Goal: Communication & Community: Answer question/provide support

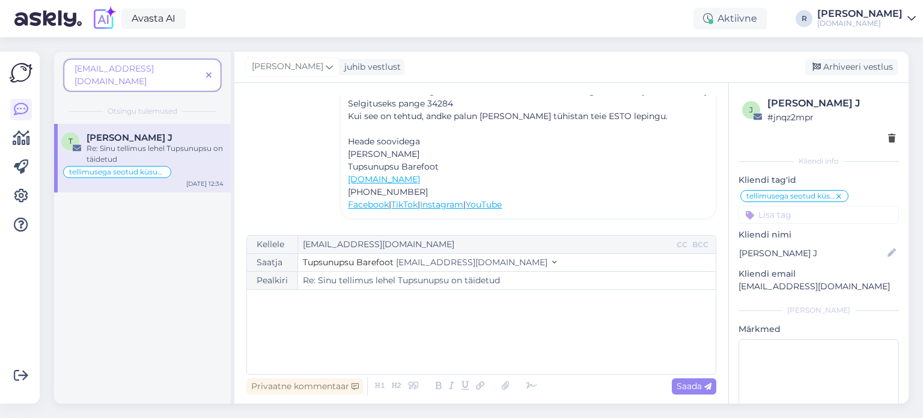
scroll to position [781, 0]
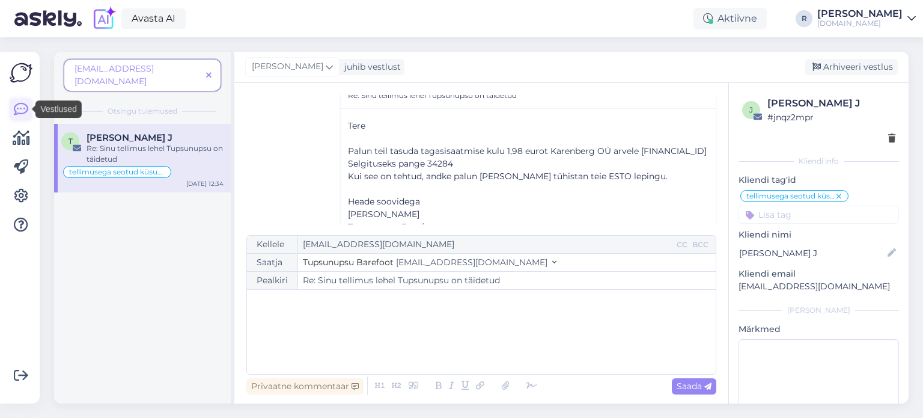
click at [17, 109] on icon at bounding box center [21, 109] width 14 height 14
click at [207, 73] on span at bounding box center [208, 75] width 15 height 13
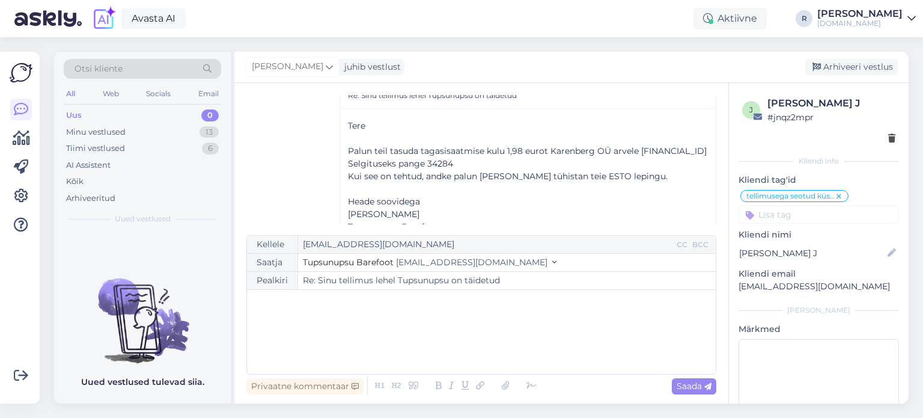
click at [87, 116] on div "Uus 0" at bounding box center [142, 115] width 157 height 17
click at [76, 94] on div "All" at bounding box center [71, 94] width 14 height 16
click at [84, 185] on div "Kõik" at bounding box center [142, 181] width 157 height 17
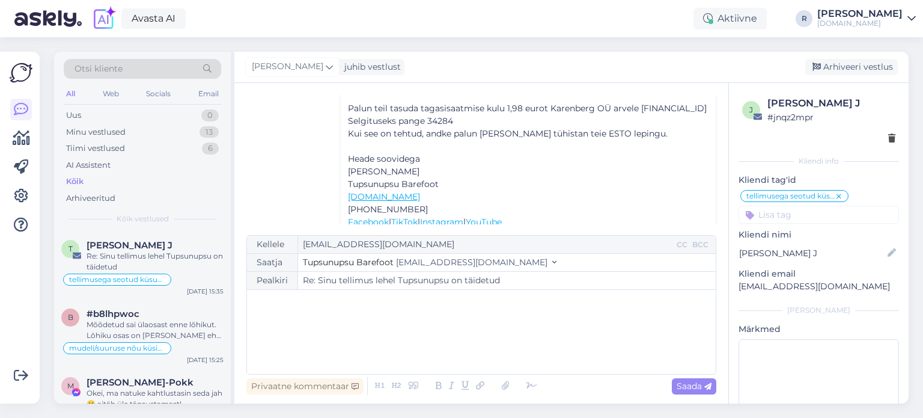
scroll to position [842, 0]
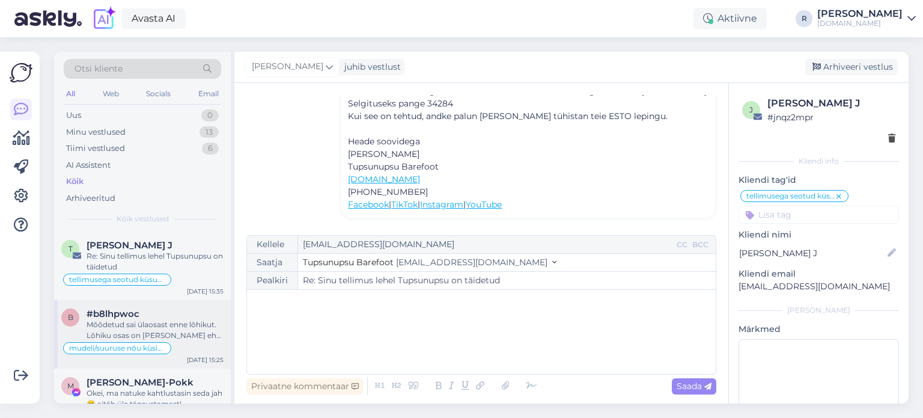
click at [180, 329] on div "Mõõdetud sai ülaosast enne lõhikut. Lõhiku osas on [PERSON_NAME] ehk siis venib…" at bounding box center [155, 330] width 137 height 22
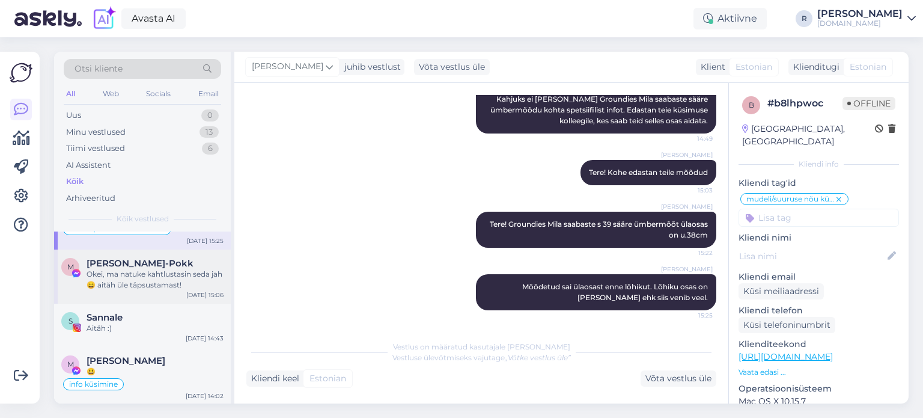
scroll to position [120, 0]
click at [157, 274] on div "Okei, ma natuke kahtlustasin seda jah 😄 aitäh üle täpsustamast!" at bounding box center [155, 279] width 137 height 22
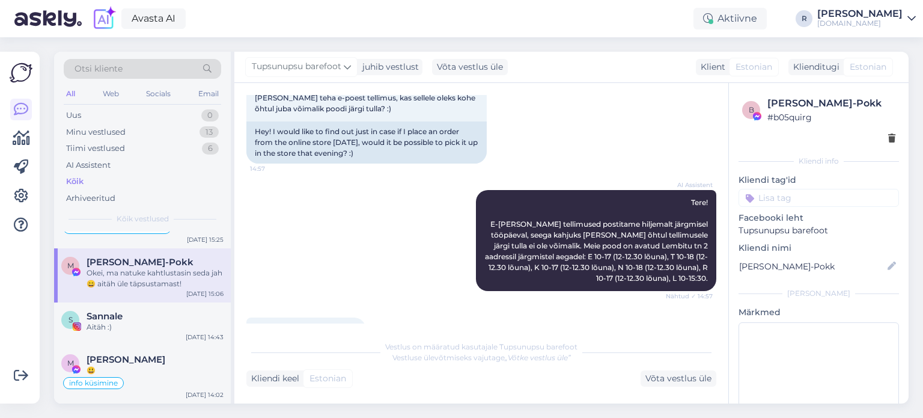
click at [822, 209] on div "b Maarja Renter-Pokk # b05quirg Kliendi info Kliendi tag'id vastab storyle vahe…" at bounding box center [819, 265] width 180 height 365
click at [823, 202] on input at bounding box center [819, 198] width 161 height 18
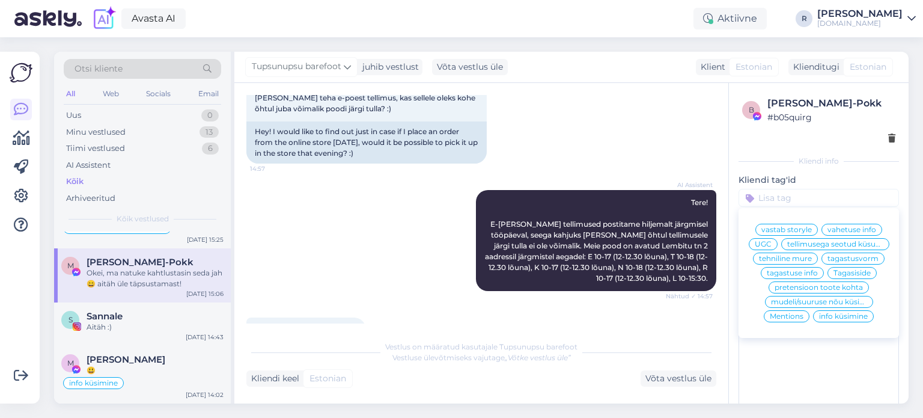
click at [846, 320] on span "info küsimine" at bounding box center [843, 316] width 49 height 7
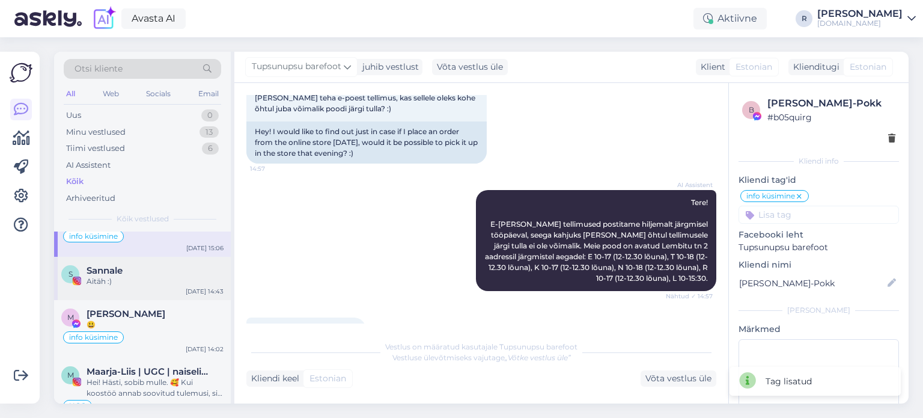
scroll to position [240, 0]
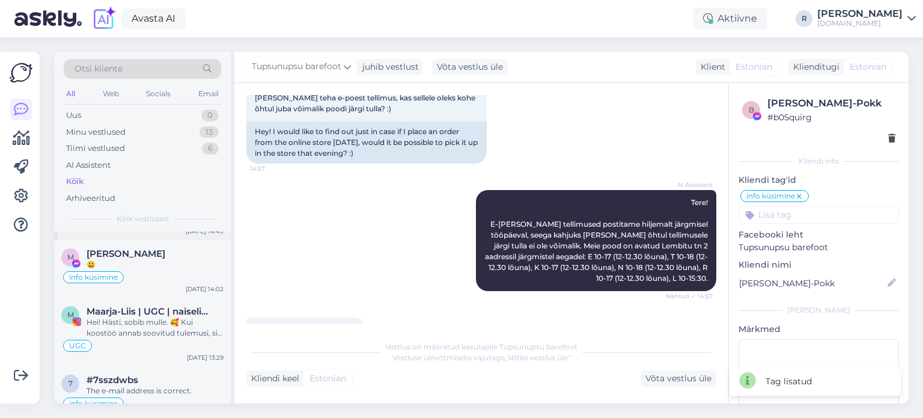
click at [144, 332] on div "Hei! Hästi, sobib mulle. 🥰 Kui koostöö annab soovitud tulemusi, siis saame koos…" at bounding box center [155, 328] width 137 height 22
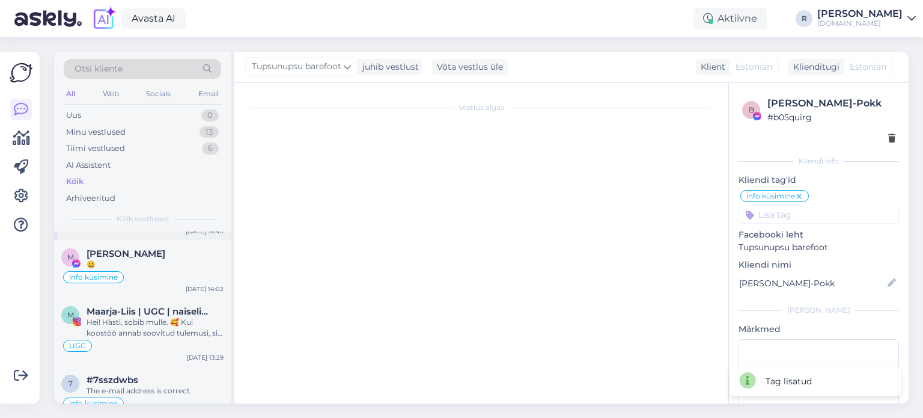
scroll to position [1021, 0]
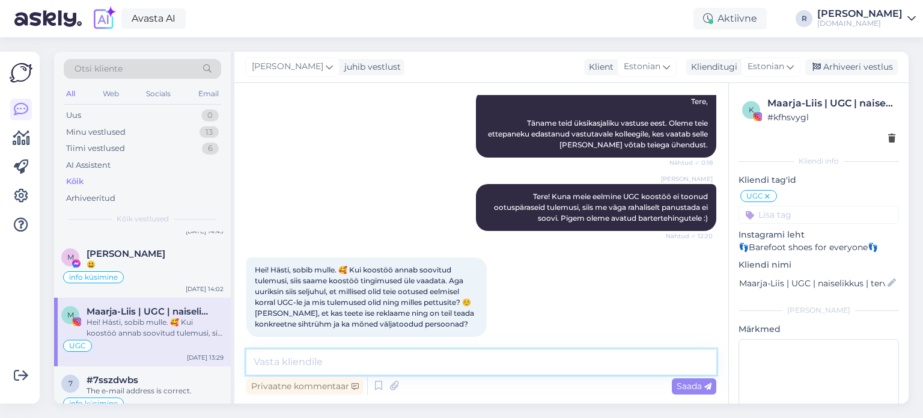
click at [364, 355] on textarea at bounding box center [481, 361] width 470 height 25
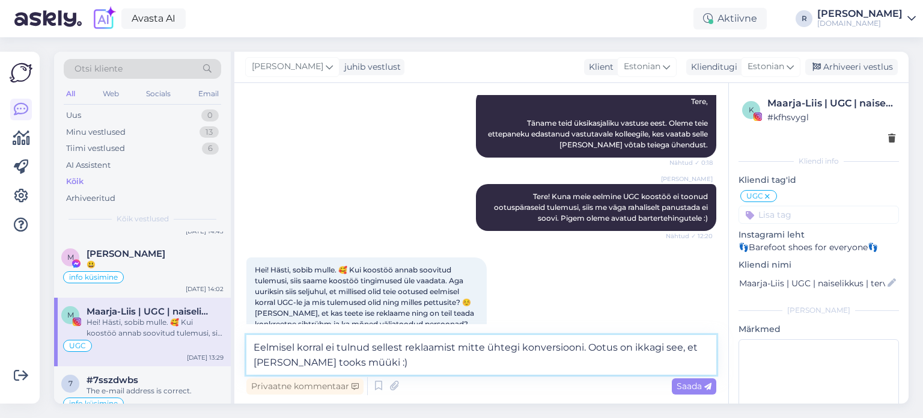
click at [374, 361] on textarea "Eelmisel korral ei tulnud sellest reklaamist mitte ühtegi konversiooni. Ootus o…" at bounding box center [481, 355] width 470 height 40
type textarea "Eelmisel korral ei tulnud sellest reklaamist mitte ühtegi konversiooni. Ootus o…"
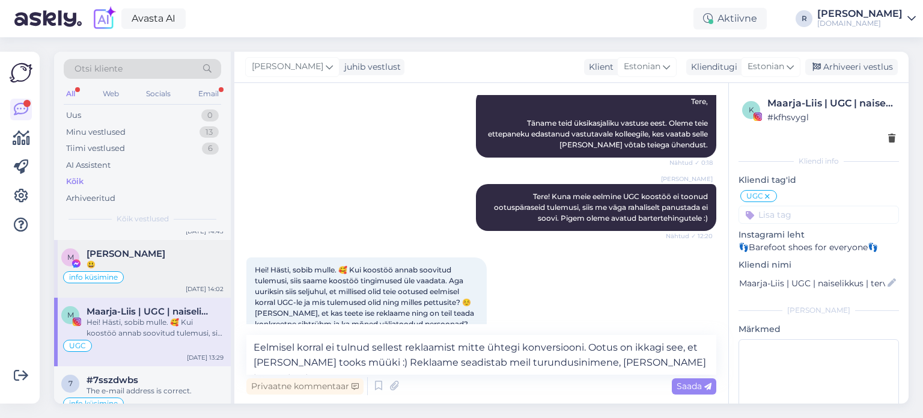
click at [147, 274] on div "info küsimine" at bounding box center [142, 277] width 162 height 14
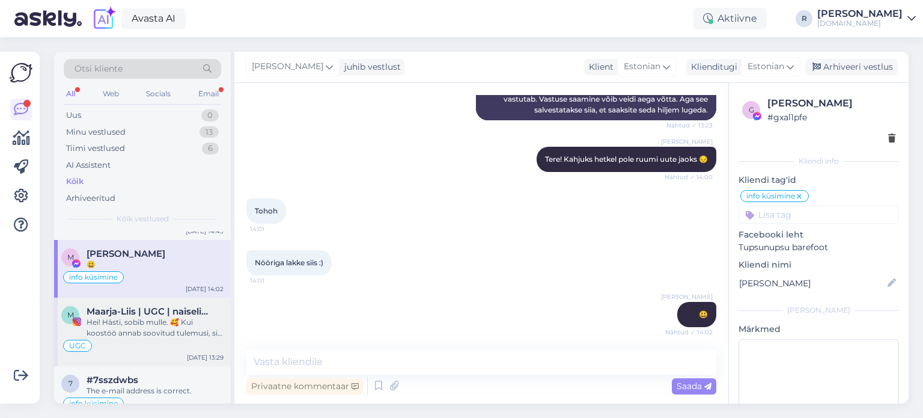
click at [127, 319] on div "Hei! Hästi, sobib mulle. 🥰 Kui koostöö annab soovitud tulemusi, siis saame koos…" at bounding box center [155, 328] width 137 height 22
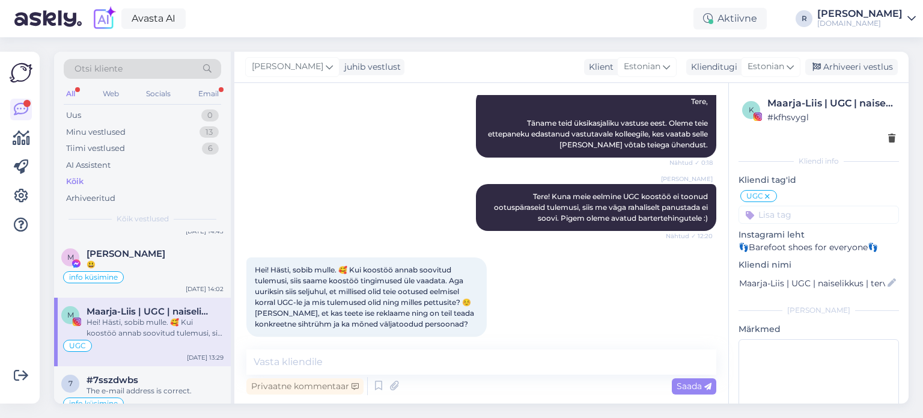
click at [70, 91] on div "All" at bounding box center [71, 94] width 14 height 16
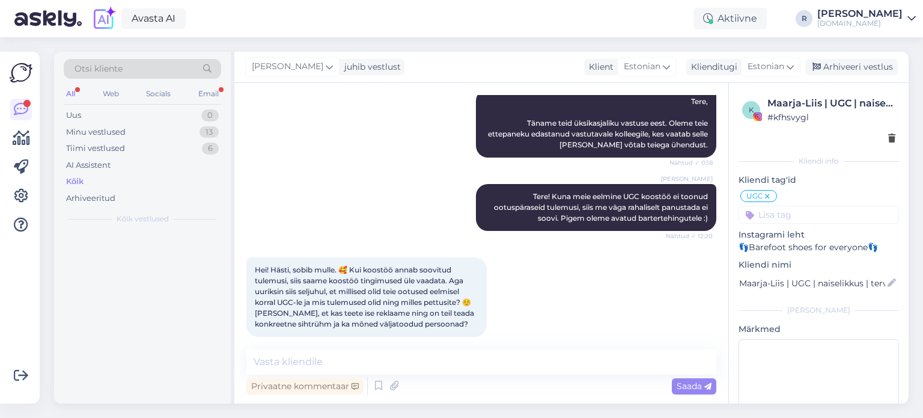
scroll to position [0, 0]
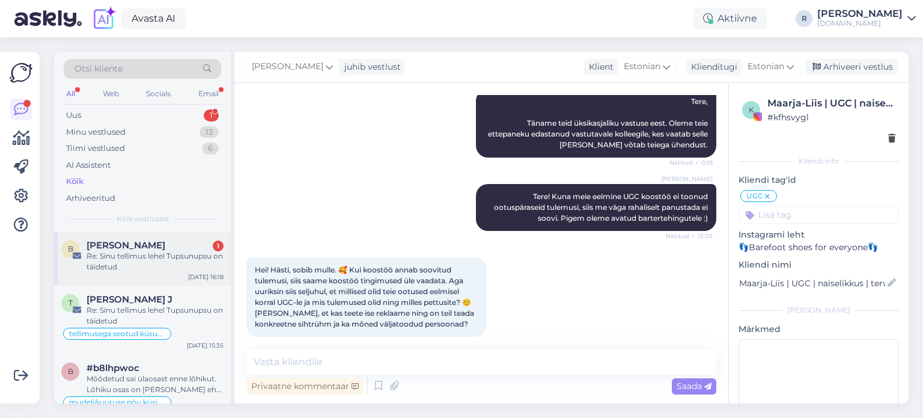
click at [103, 260] on div "Re: Sinu tellimus lehel Tupsunupsu on täidetud" at bounding box center [155, 262] width 137 height 22
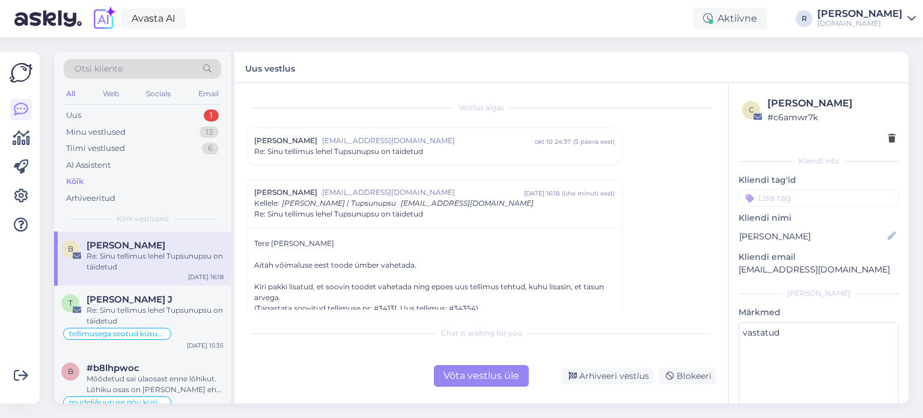
click at [483, 373] on div "Võta vestlus üle" at bounding box center [481, 376] width 95 height 22
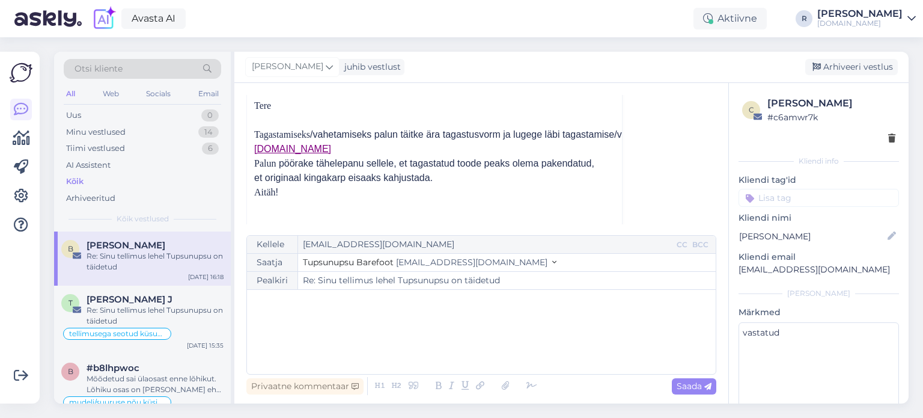
scroll to position [385, 0]
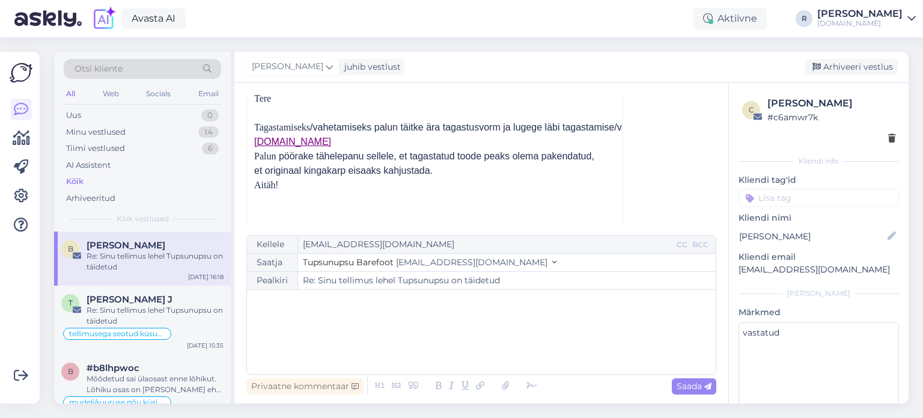
click at [314, 319] on div "﻿" at bounding box center [481, 332] width 457 height 72
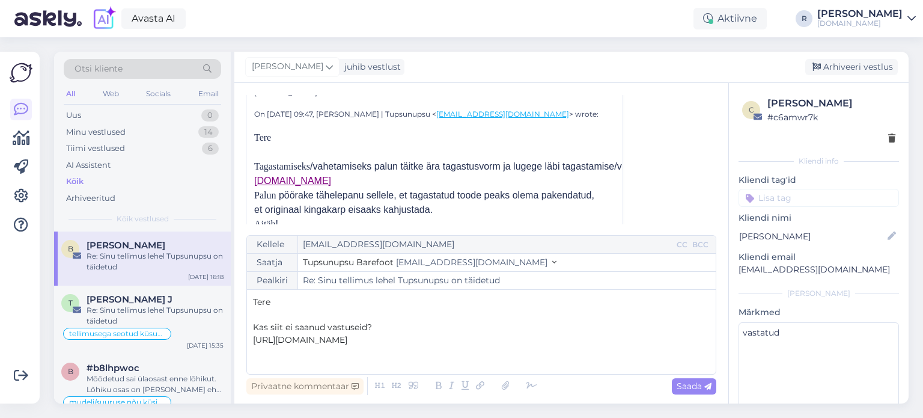
scroll to position [325, 0]
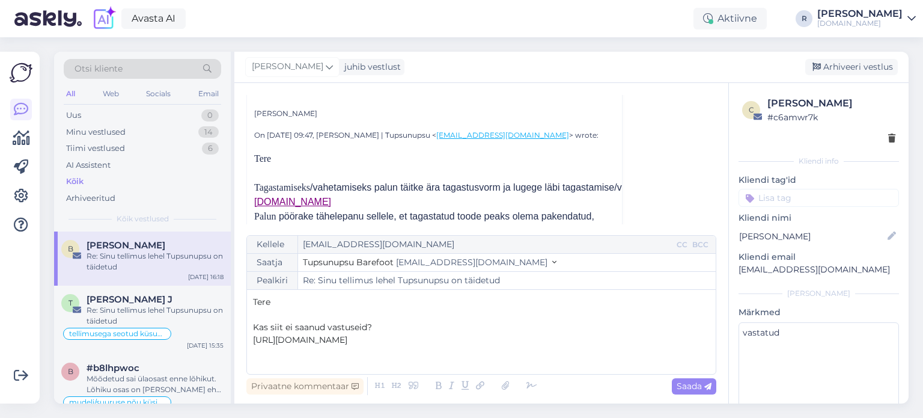
click at [531, 340] on p "[URL][DOMAIN_NAME]" at bounding box center [481, 340] width 457 height 13
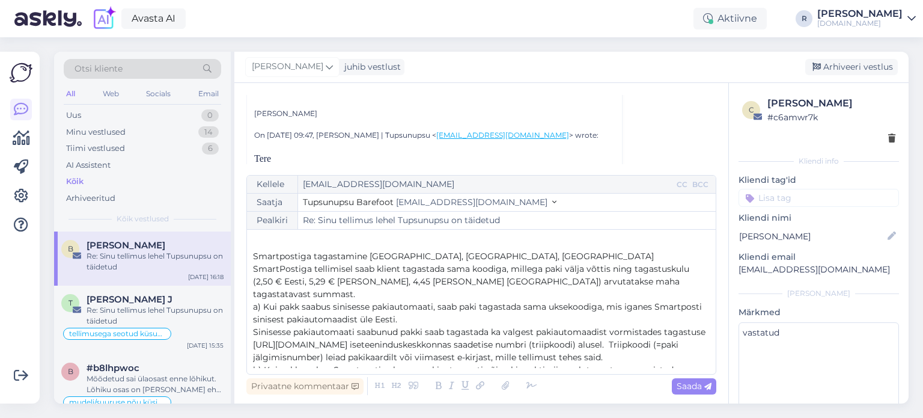
scroll to position [0, 0]
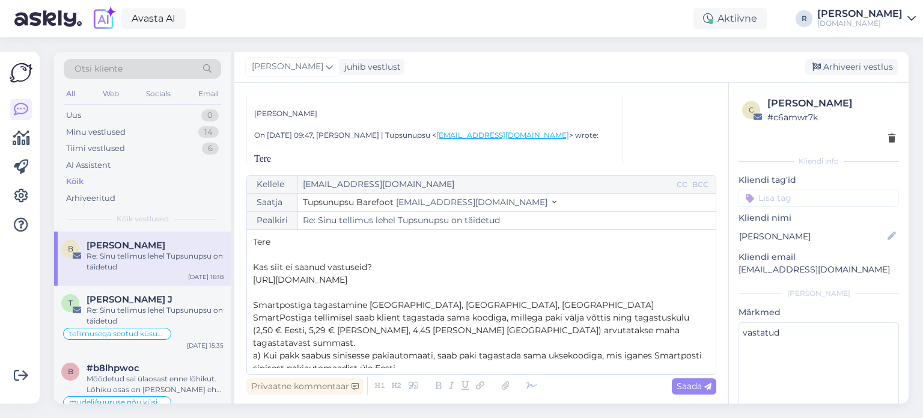
drag, startPoint x: 659, startPoint y: 364, endPoint x: 246, endPoint y: 302, distance: 417.1
click at [246, 302] on div "Kellele [EMAIL_ADDRESS][DOMAIN_NAME] CC BCC Saatja Tupsunupsu Barefoot [EMAIL_A…" at bounding box center [481, 275] width 470 height 200
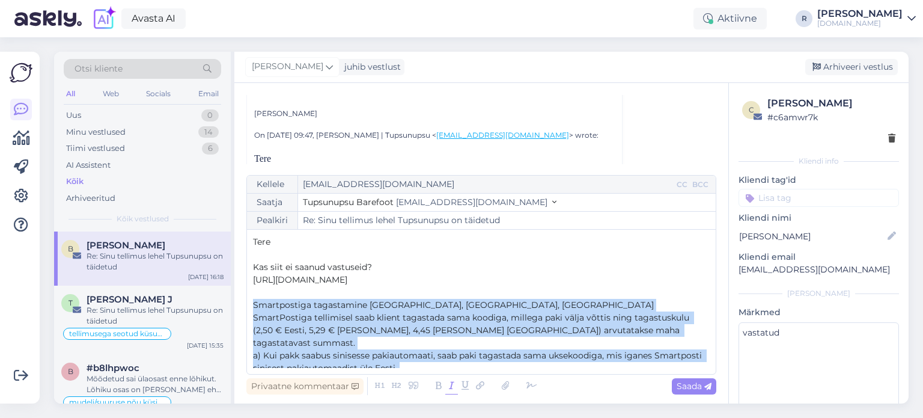
click at [450, 387] on icon at bounding box center [451, 386] width 13 height 17
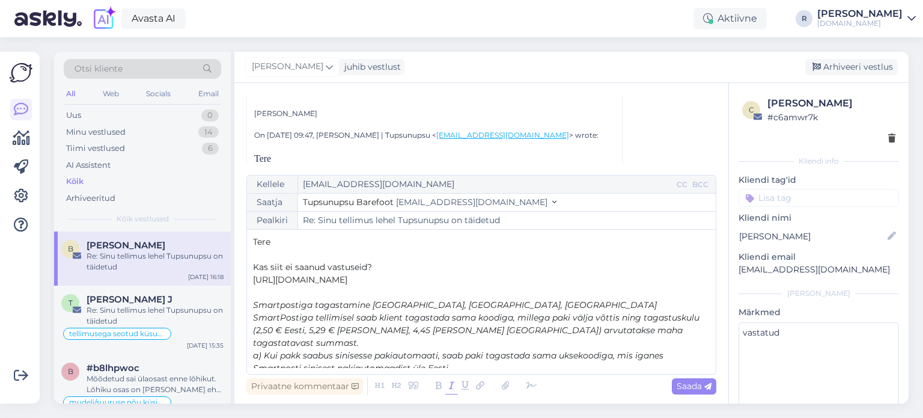
click at [365, 267] on span "Kas siit ei saanud vastuseid?" at bounding box center [312, 266] width 119 height 11
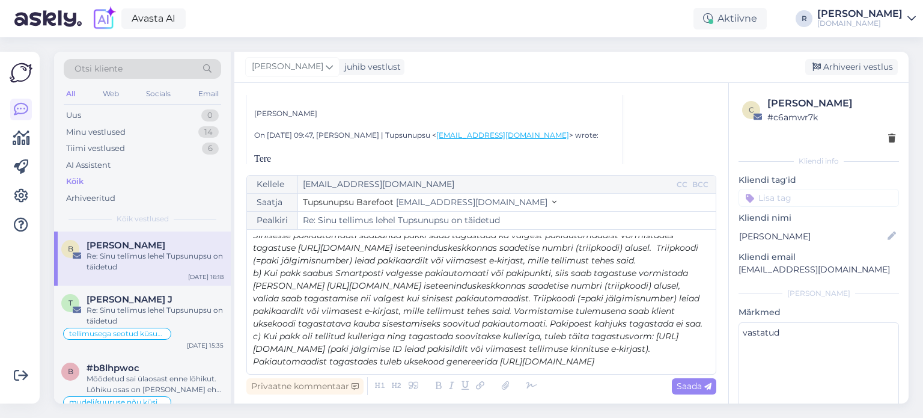
scroll to position [171, 0]
click at [668, 364] on p "Pakiautomaadist tagastades tuleb uksekood genereerida [URL][DOMAIN_NAME]" at bounding box center [481, 361] width 457 height 13
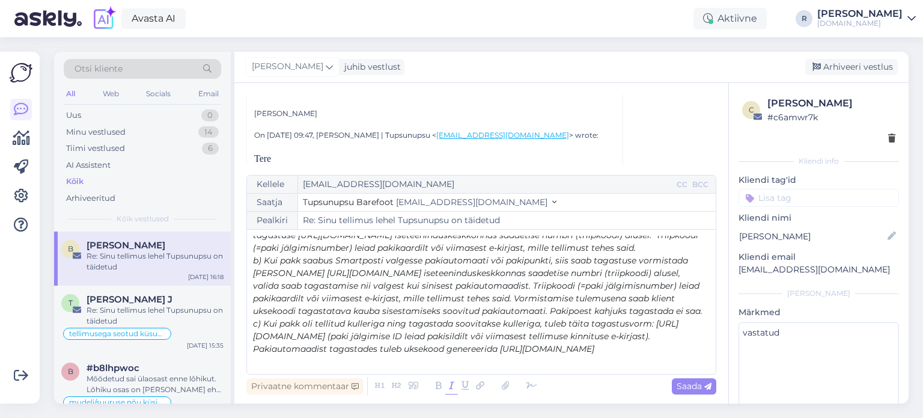
scroll to position [196, 0]
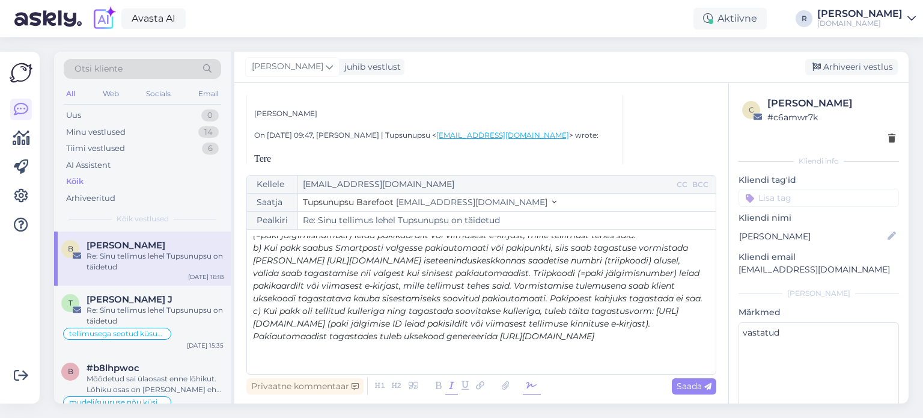
click at [537, 386] on icon at bounding box center [532, 386] width 18 height 17
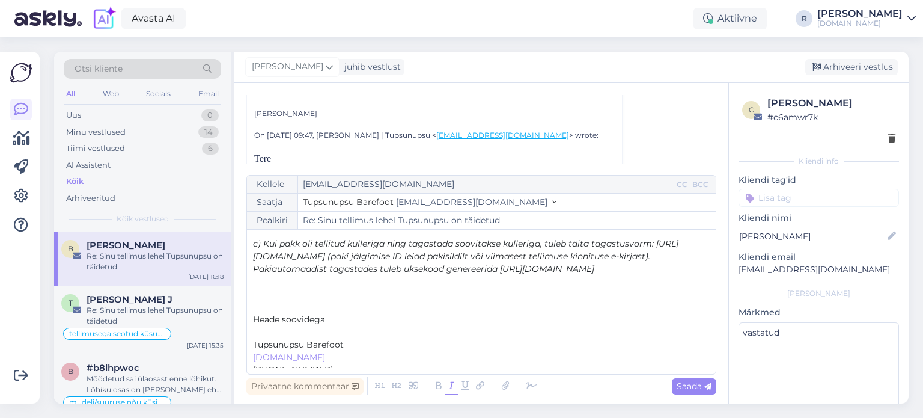
scroll to position [256, 0]
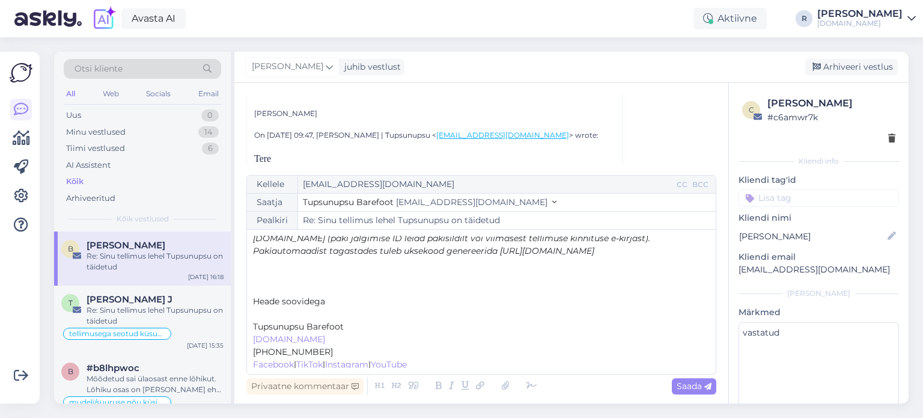
click at [265, 320] on p "﻿" at bounding box center [481, 314] width 457 height 13
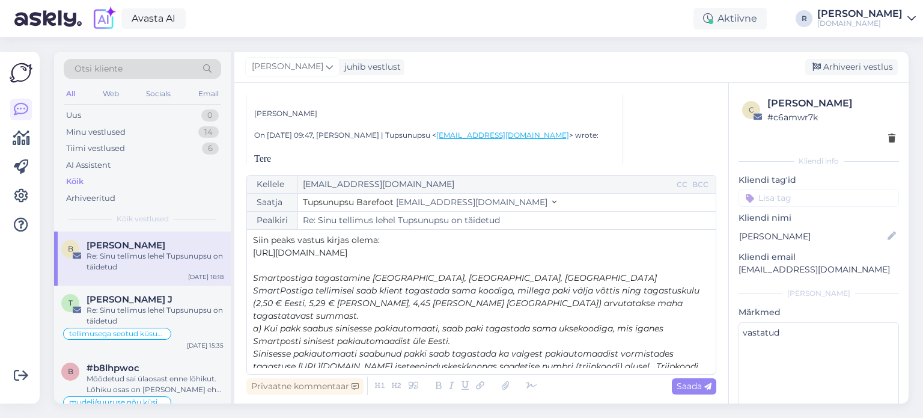
scroll to position [0, 0]
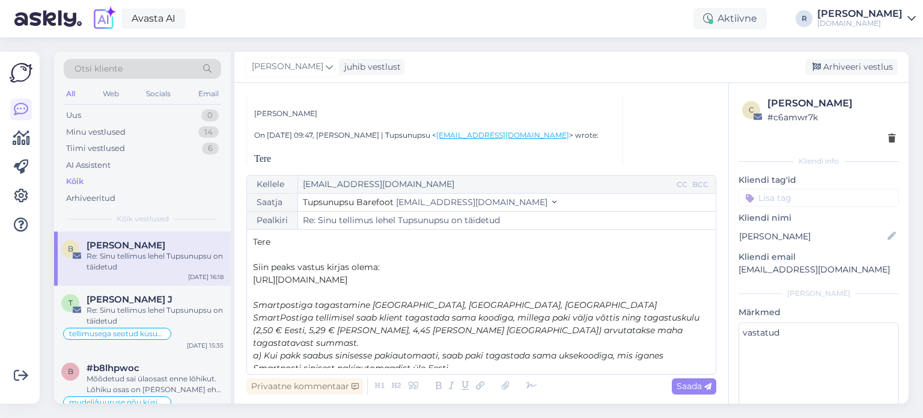
click at [532, 281] on p "[URL][DOMAIN_NAME]" at bounding box center [481, 280] width 457 height 13
click at [519, 281] on p "[URL][DOMAIN_NAME]" at bounding box center [481, 280] width 457 height 13
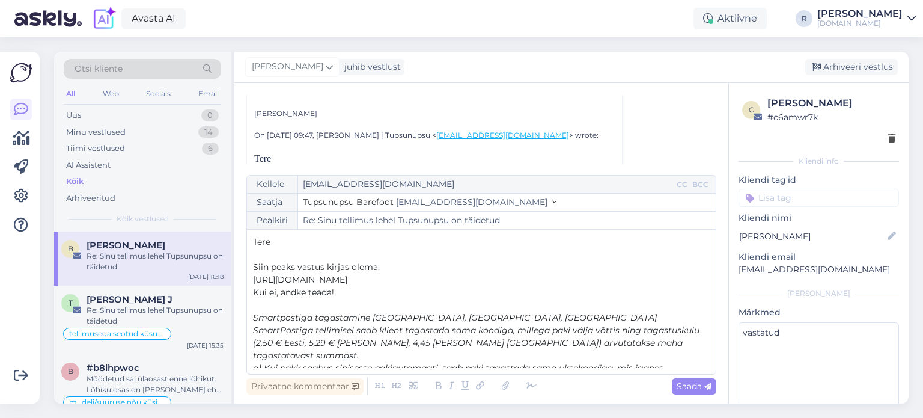
click at [408, 293] on p "Kui ei, andke teada!" at bounding box center [481, 292] width 457 height 13
click at [696, 384] on span "Saada" at bounding box center [694, 386] width 35 height 11
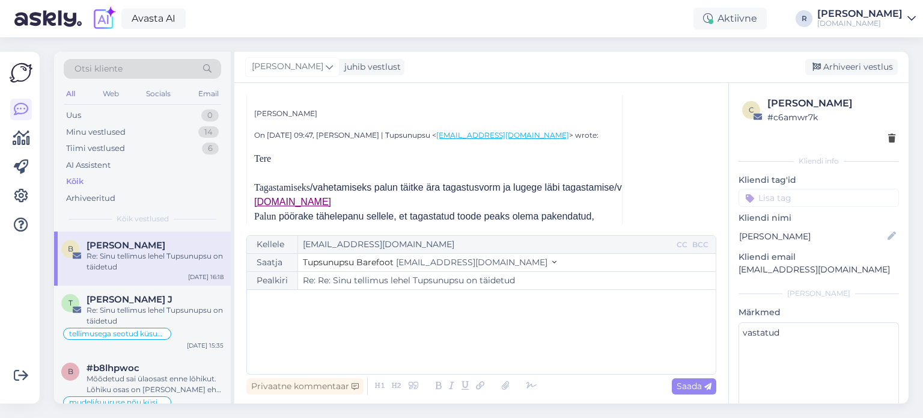
scroll to position [1910, 0]
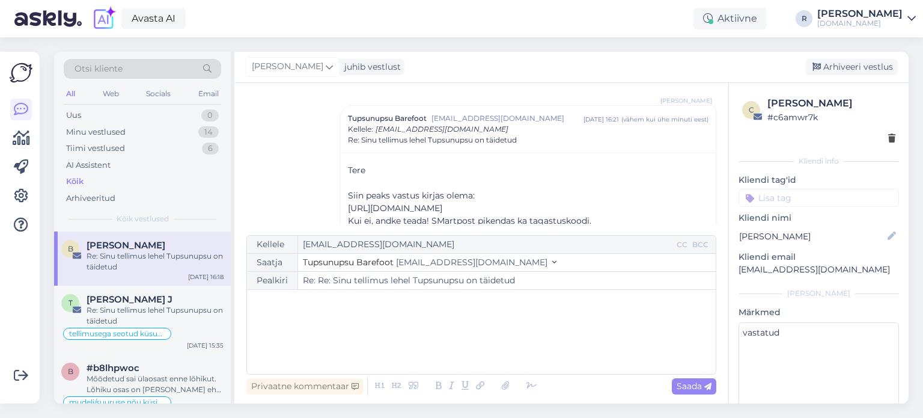
click at [811, 201] on input at bounding box center [819, 198] width 161 height 18
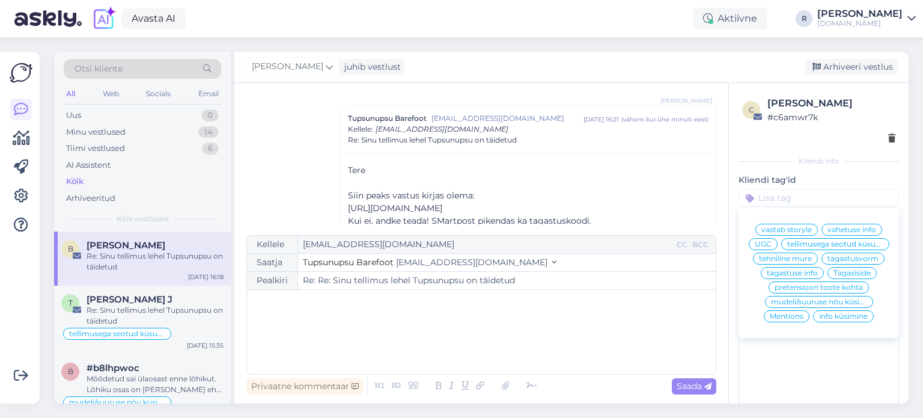
click at [774, 277] on span "tagastuse info" at bounding box center [792, 272] width 51 height 7
type input "Re: Sinu tellimus lehel Tupsunupsu on täidetud"
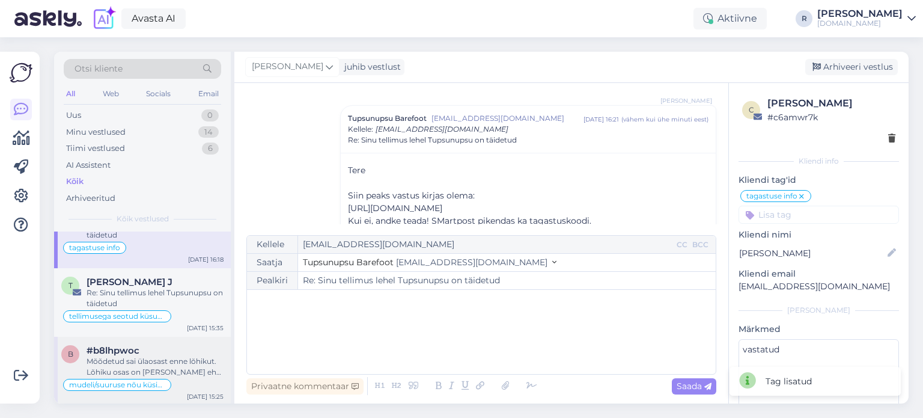
scroll to position [60, 0]
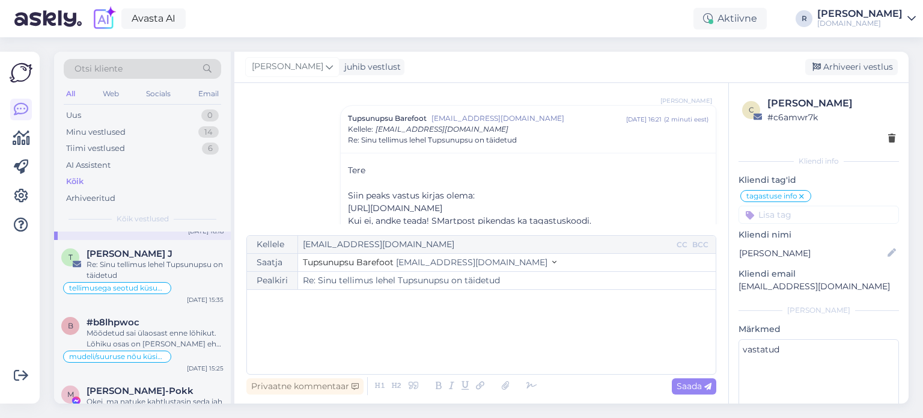
click at [320, 323] on div "﻿" at bounding box center [481, 332] width 457 height 72
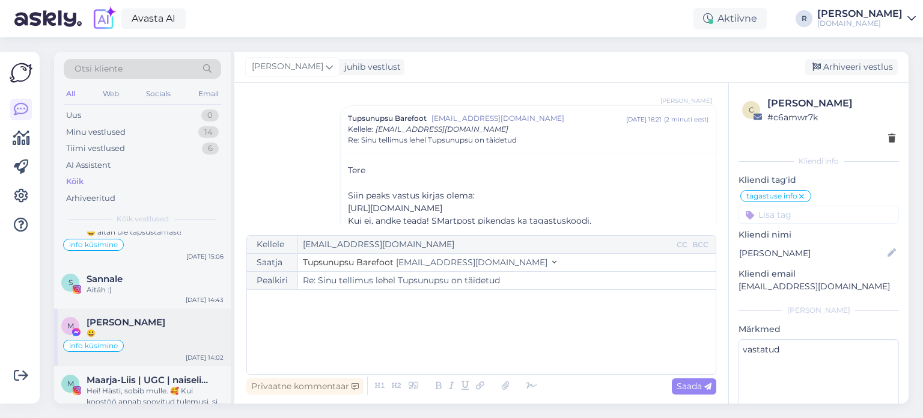
scroll to position [301, 0]
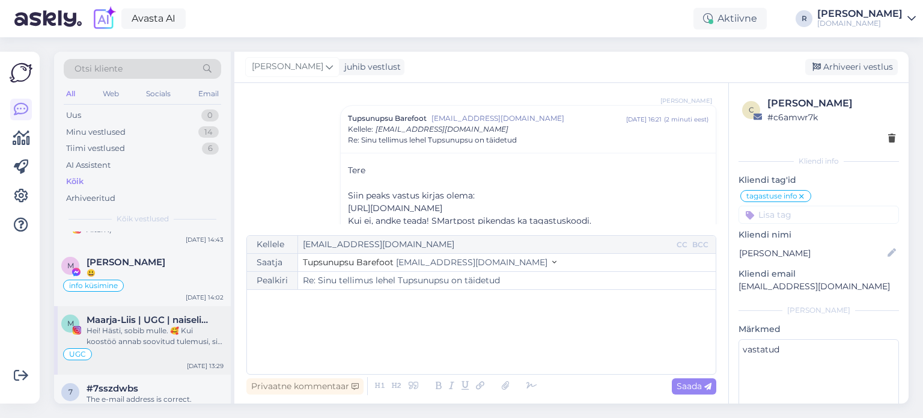
click at [124, 343] on div "Hei! Hästi, sobib mulle. 🥰 Kui koostöö annab soovitud tulemusi, siis saame koos…" at bounding box center [155, 336] width 137 height 22
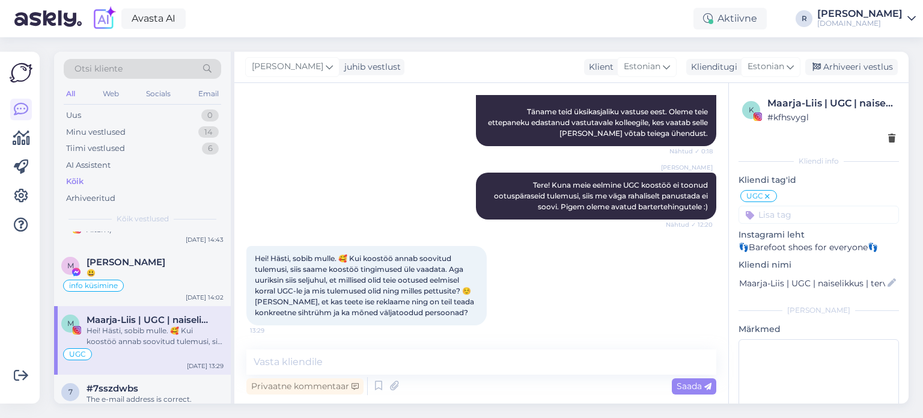
scroll to position [1021, 0]
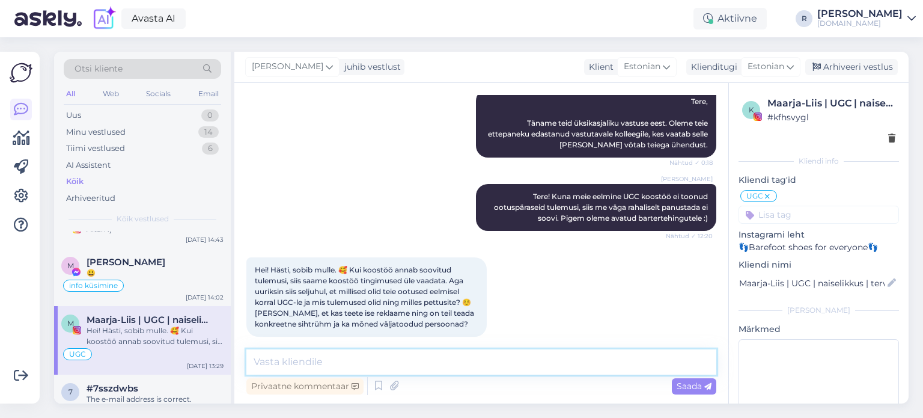
click at [295, 369] on textarea at bounding box center [481, 361] width 470 height 25
type textarea "E"
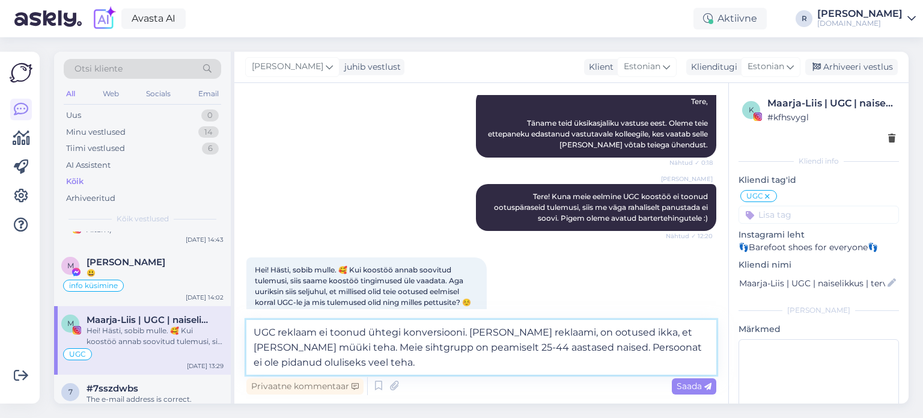
click at [559, 350] on textarea "UGC reklaam ei toonud ühtegi konversiooni. [PERSON_NAME] reklaami, on ootused i…" at bounding box center [481, 347] width 470 height 55
click at [529, 350] on textarea "UGC reklaam ei toonud ühtegi konversiooni. [PERSON_NAME] reklaami, on ootused i…" at bounding box center [481, 347] width 470 height 55
drag, startPoint x: 561, startPoint y: 350, endPoint x: 561, endPoint y: 361, distance: 10.8
click at [561, 350] on textarea "UGC reklaam ei toonud ühtegi konversiooni. [PERSON_NAME] reklaami, on ootused i…" at bounding box center [481, 347] width 470 height 55
type textarea "UGC reklaam ei toonud ühtegi konversiooni. [PERSON_NAME] reklaami, on ootused i…"
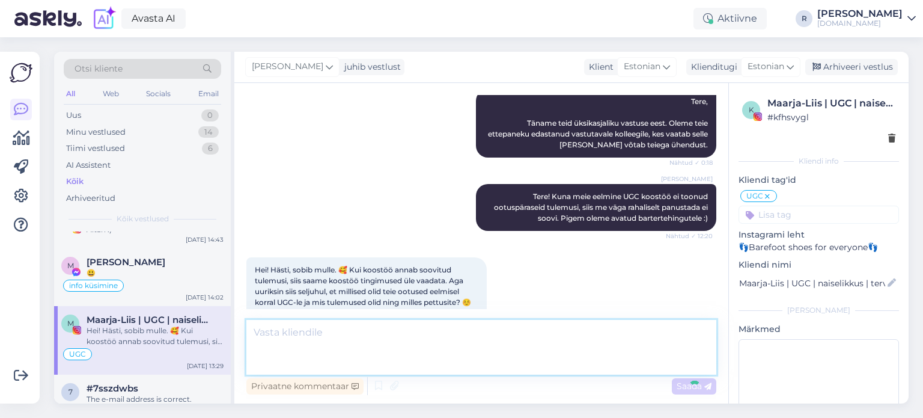
scroll to position [1105, 0]
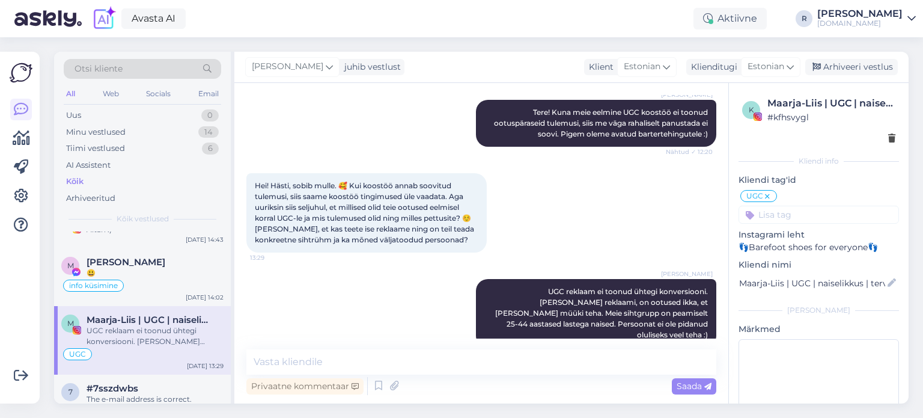
click at [434, 348] on div "Vestlus algas [DATE] Heihei Tupsunupsu tiim! [PERSON_NAME] ja loon brändidele v…" at bounding box center [481, 243] width 494 height 320
click at [469, 368] on textarea at bounding box center [481, 361] width 470 height 25
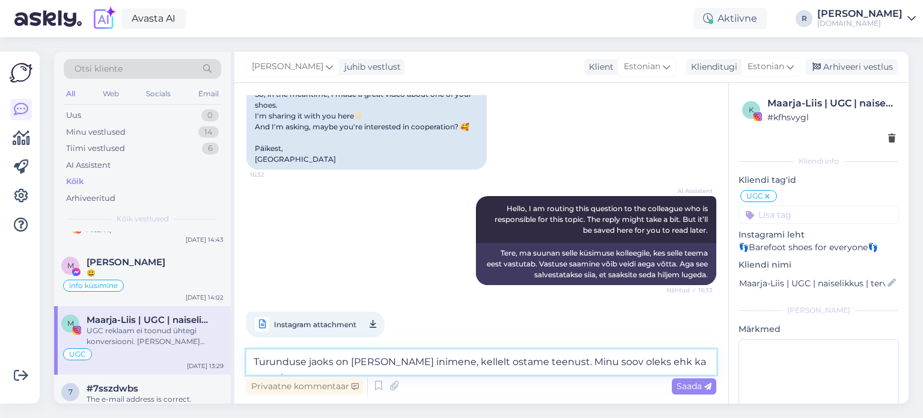
scroll to position [384, 0]
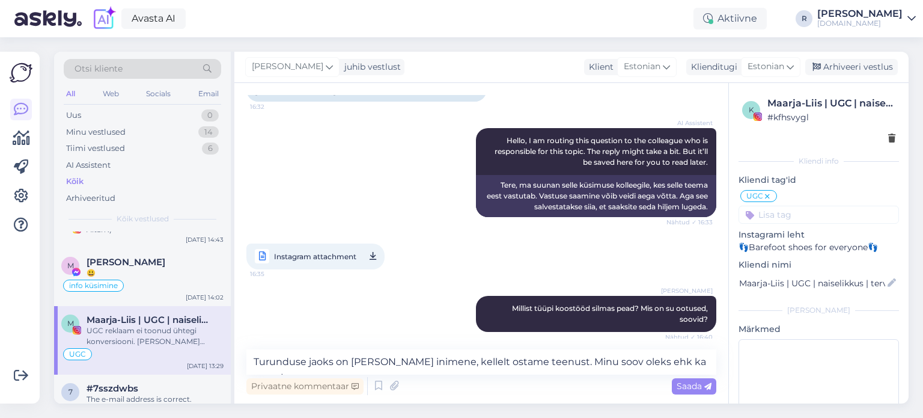
click at [328, 252] on span "Instagram attachment" at bounding box center [315, 256] width 82 height 15
click at [668, 356] on textarea "Turunduse jaoks on [PERSON_NAME] inimene, kellelt ostame teenust. Minu soov ole…" at bounding box center [481, 361] width 470 height 25
click at [708, 359] on textarea "Turunduse jaoks on [PERSON_NAME] inimene, kellelt ostame teenust. Minu soov ole…" at bounding box center [481, 361] width 470 height 25
drag, startPoint x: 708, startPoint y: 359, endPoint x: 568, endPoint y: 362, distance: 140.1
click at [568, 362] on textarea "Turunduse jaoks on [PERSON_NAME] inimene, kellelt ostame teenust. Minu soov ole…" at bounding box center [481, 361] width 470 height 25
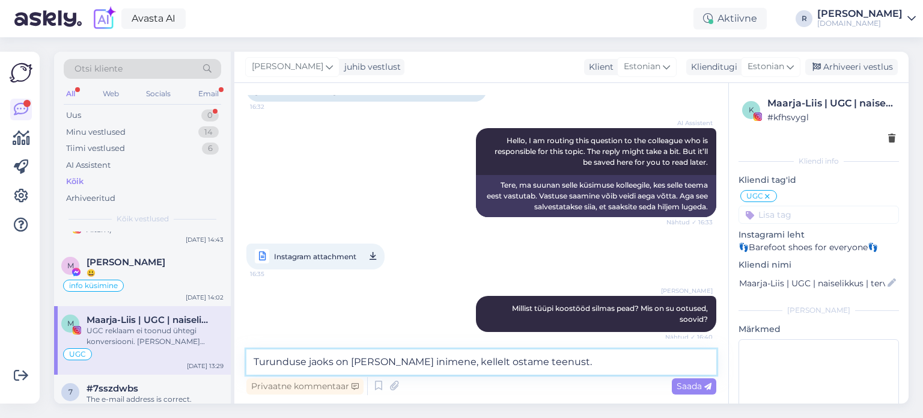
type textarea "Turunduse jaoks on [PERSON_NAME] inimene, kellelt ostame teenust."
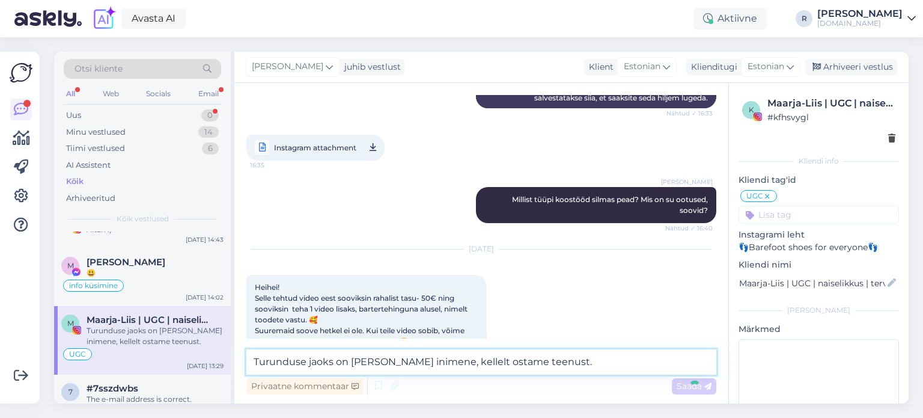
scroll to position [1168, 0]
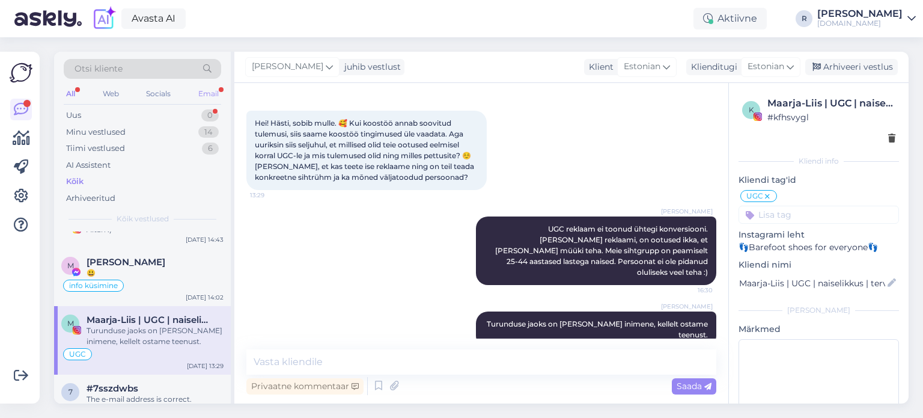
click at [207, 93] on div "Email" at bounding box center [208, 94] width 25 height 16
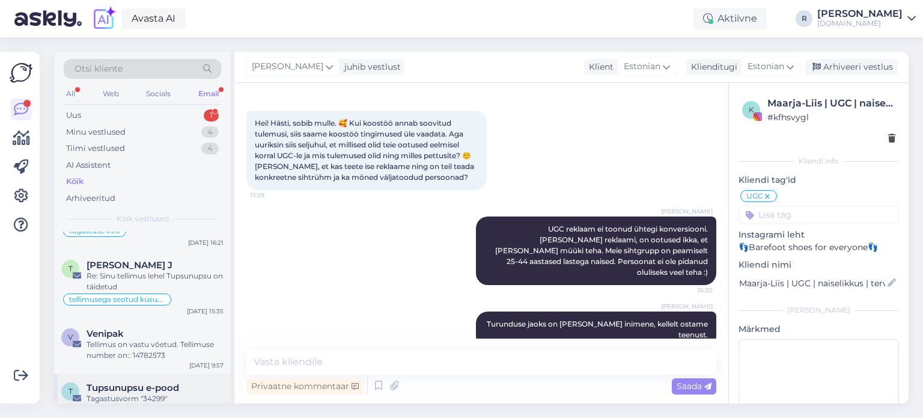
scroll to position [120, 0]
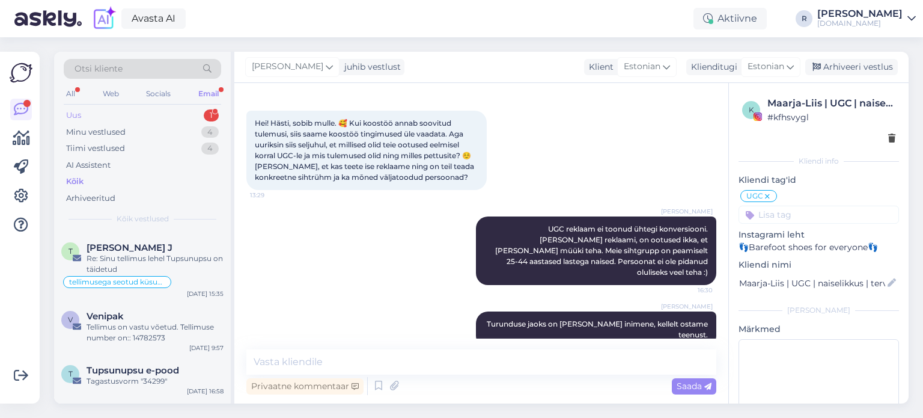
click at [134, 110] on div "Uus 1" at bounding box center [142, 115] width 157 height 17
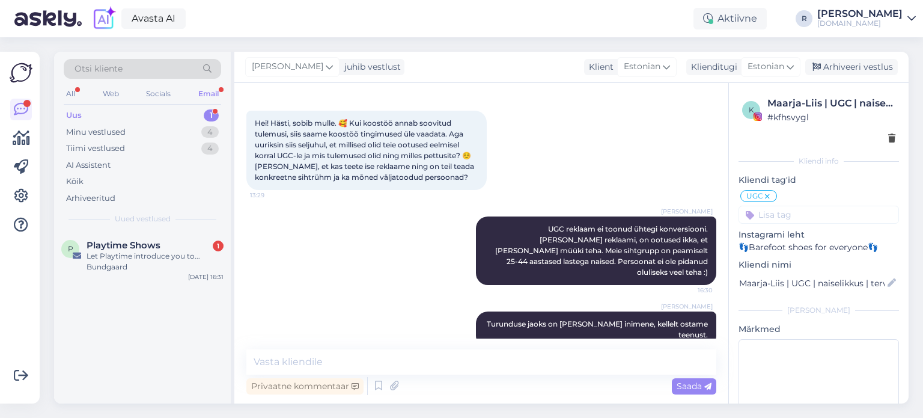
click at [133, 115] on div "Uus 1" at bounding box center [142, 115] width 157 height 17
click at [126, 255] on div "Let Playtime introduce you to... Bundgaard" at bounding box center [155, 262] width 137 height 22
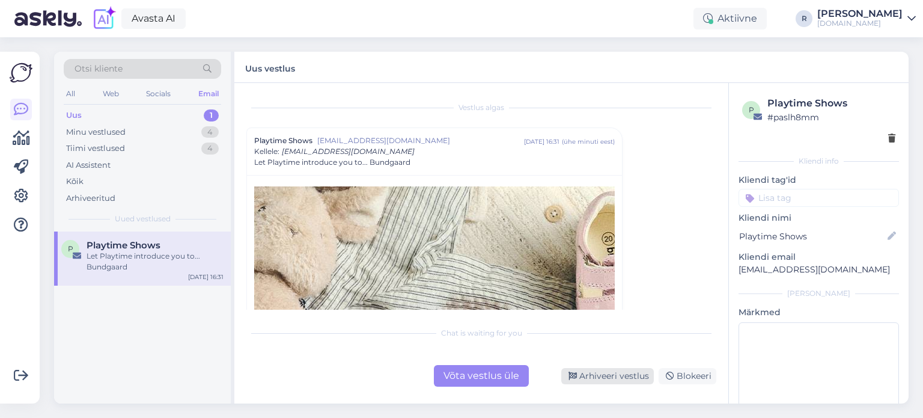
click at [611, 375] on div "Arhiveeri vestlus" at bounding box center [607, 376] width 93 height 16
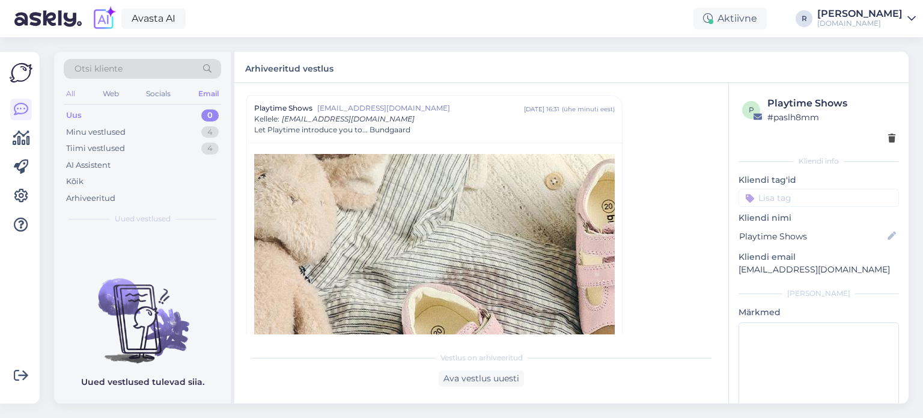
click at [72, 96] on div "All" at bounding box center [71, 94] width 14 height 16
click at [80, 180] on div "Kõik" at bounding box center [74, 182] width 17 height 12
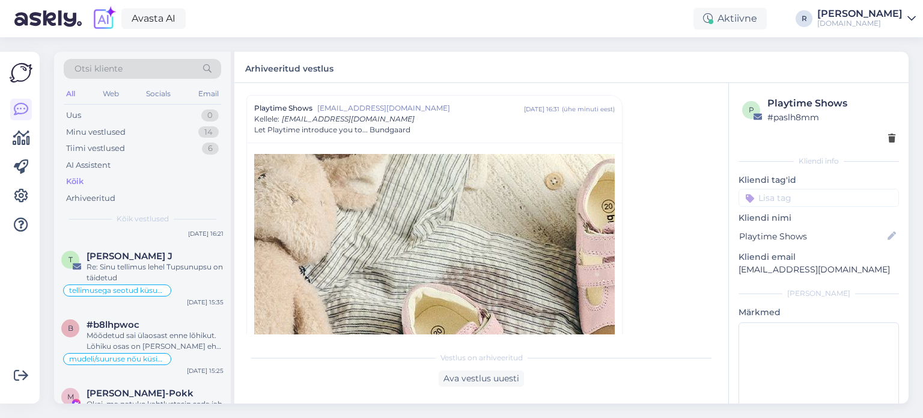
scroll to position [240, 0]
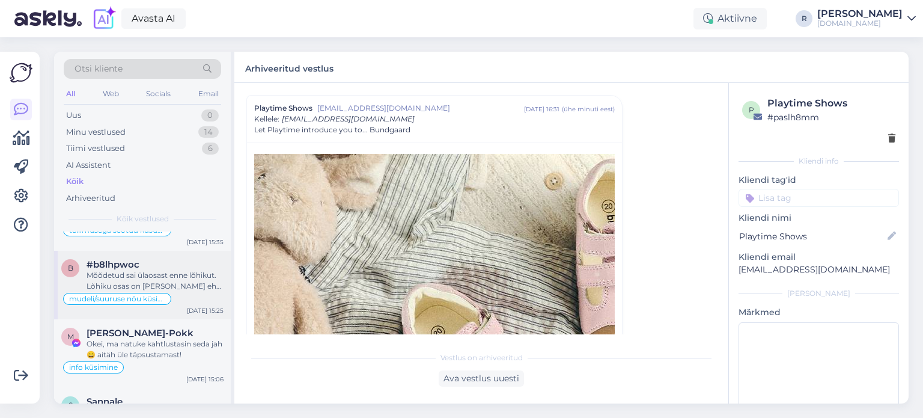
click at [151, 277] on div "Mõõdetud sai ülaosast enne lõhikut. Lõhiku osas on [PERSON_NAME] ehk siis venib…" at bounding box center [155, 281] width 137 height 22
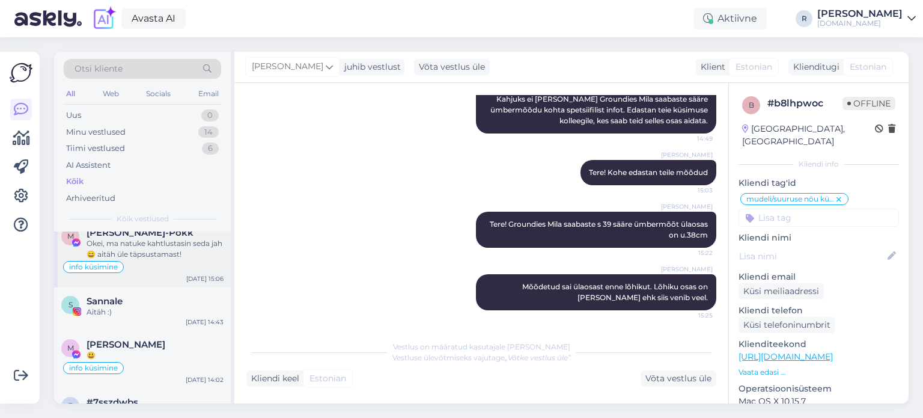
scroll to position [361, 0]
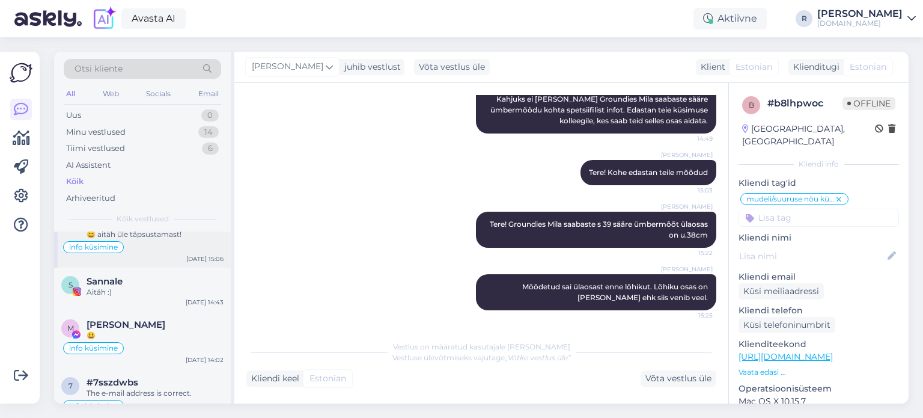
click at [145, 295] on div "Aitäh :)" at bounding box center [155, 292] width 137 height 11
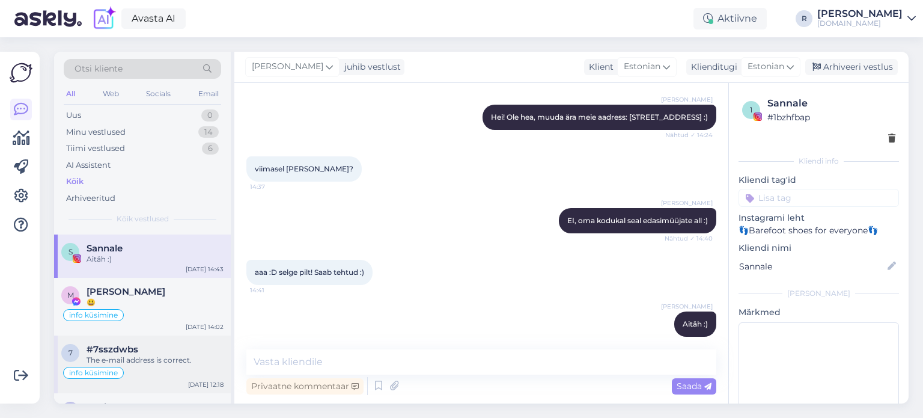
scroll to position [421, 0]
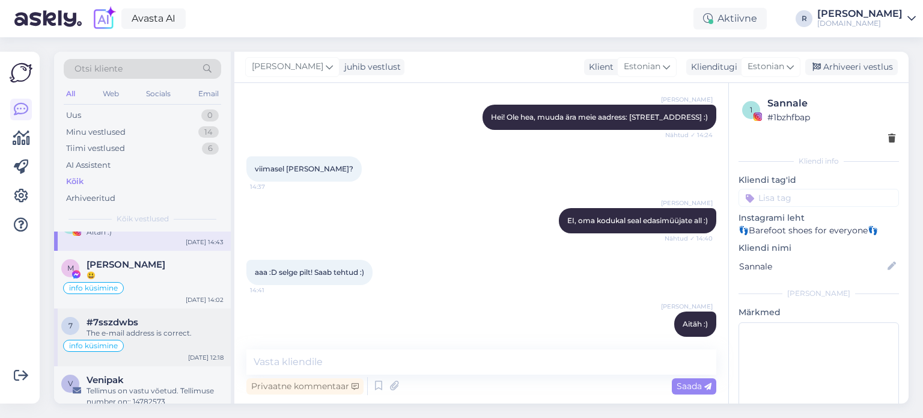
click at [154, 328] on div "The e-mail address is correct." at bounding box center [155, 333] width 137 height 11
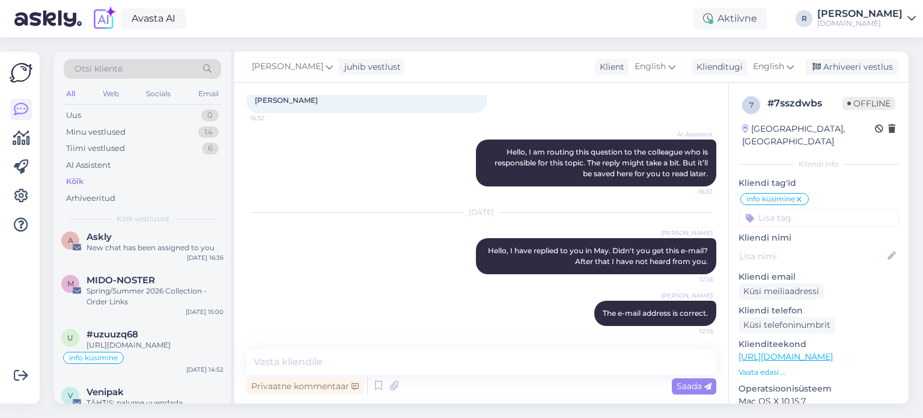
scroll to position [721, 0]
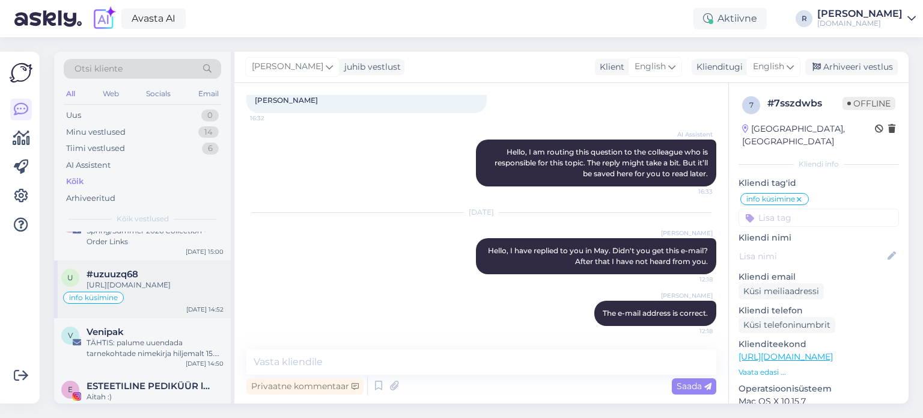
click at [178, 290] on div "[URL][DOMAIN_NAME]" at bounding box center [155, 285] width 137 height 11
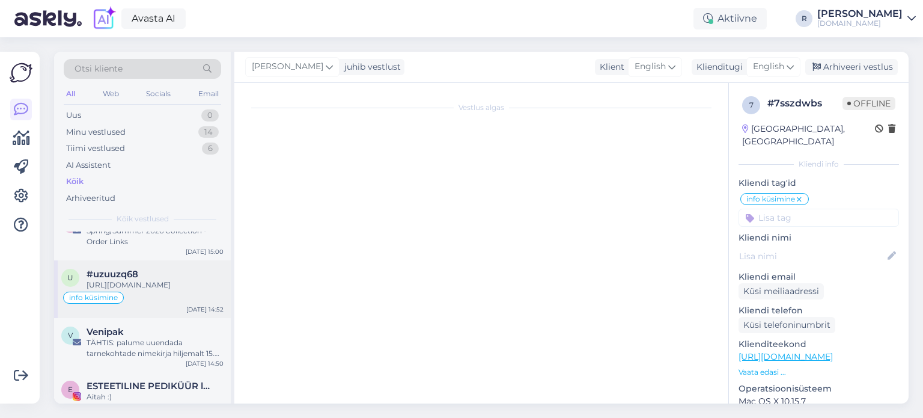
scroll to position [192, 0]
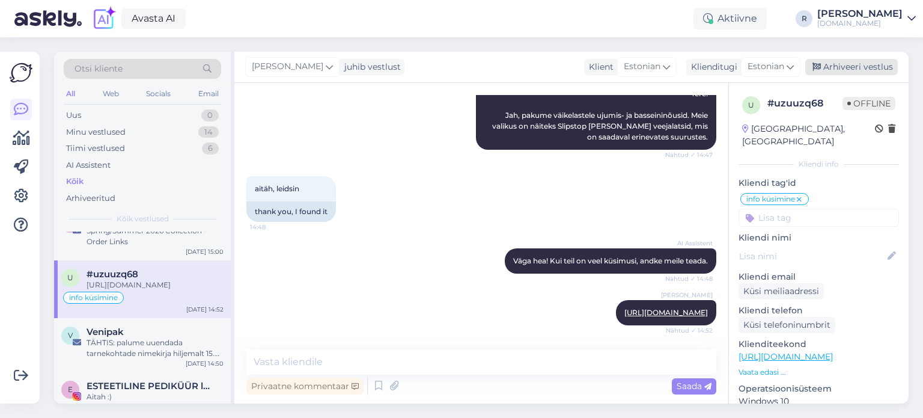
click at [865, 67] on div "Arhiveeri vestlus" at bounding box center [852, 67] width 93 height 16
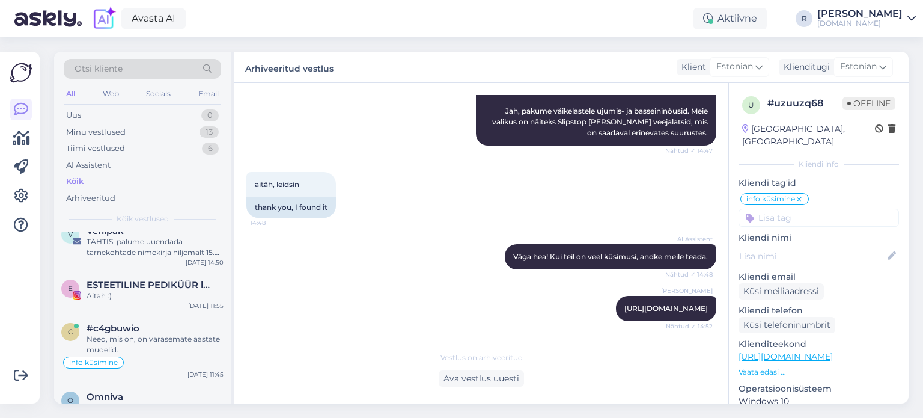
scroll to position [842, 0]
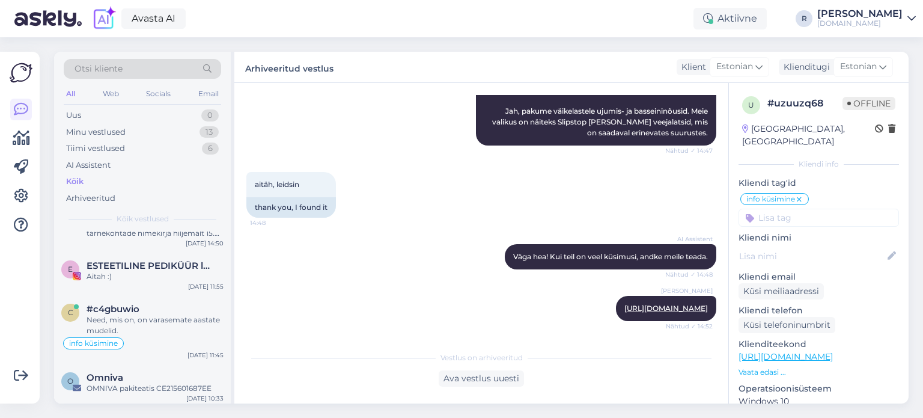
click at [162, 314] on div "#c4gbuwio" at bounding box center [155, 309] width 137 height 11
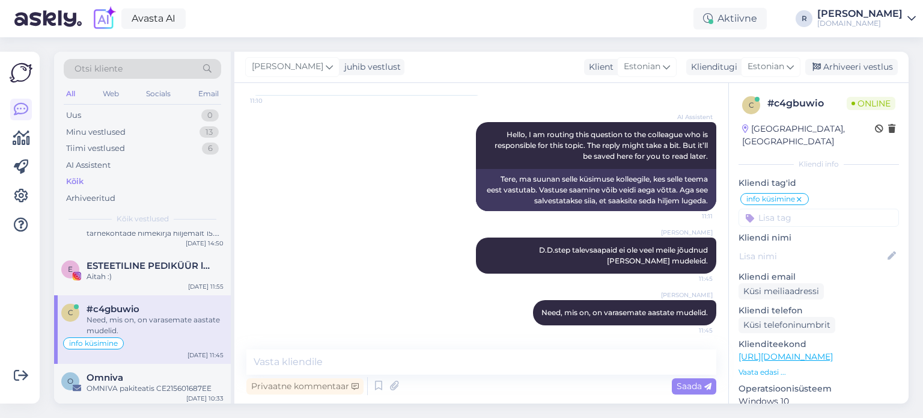
scroll to position [141, 0]
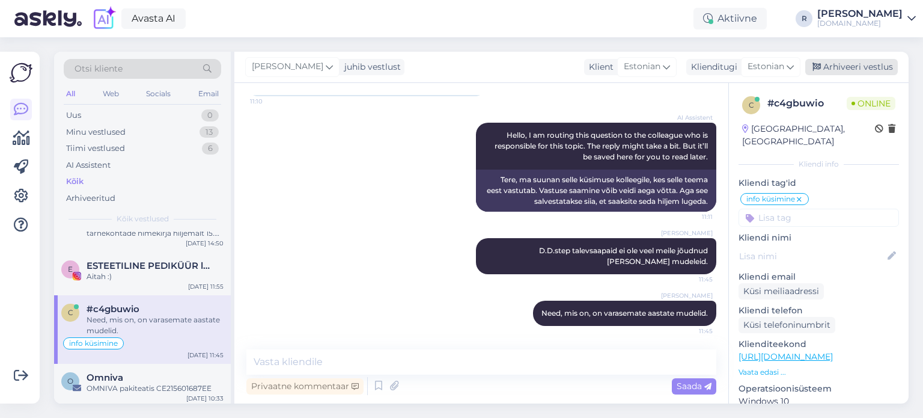
click at [854, 67] on div "Arhiveeri vestlus" at bounding box center [852, 67] width 93 height 16
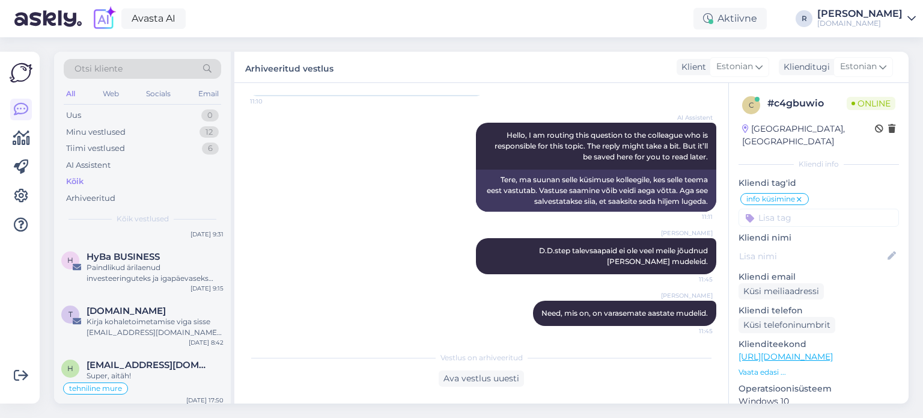
scroll to position [1082, 0]
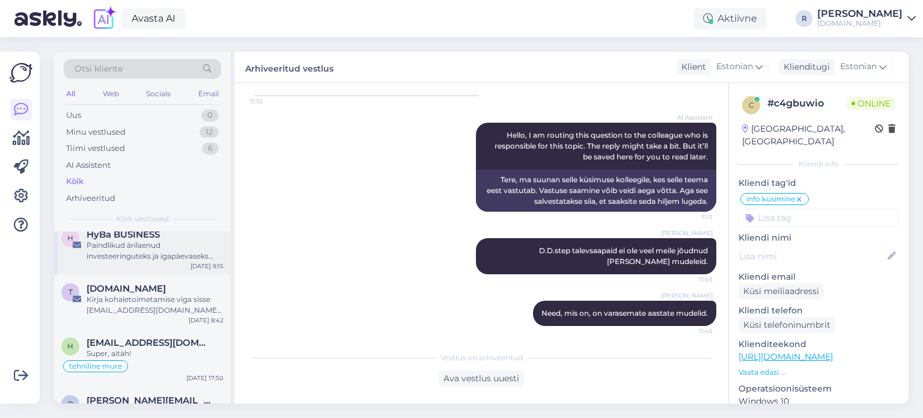
click at [148, 254] on div "Paindlikud ärilaenud investeeringuteks ja igapäevaseks tegevuseks" at bounding box center [155, 251] width 137 height 22
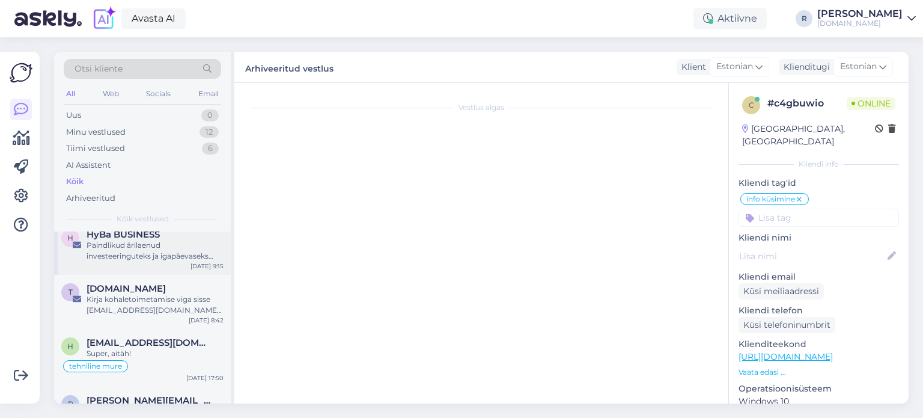
scroll to position [0, 0]
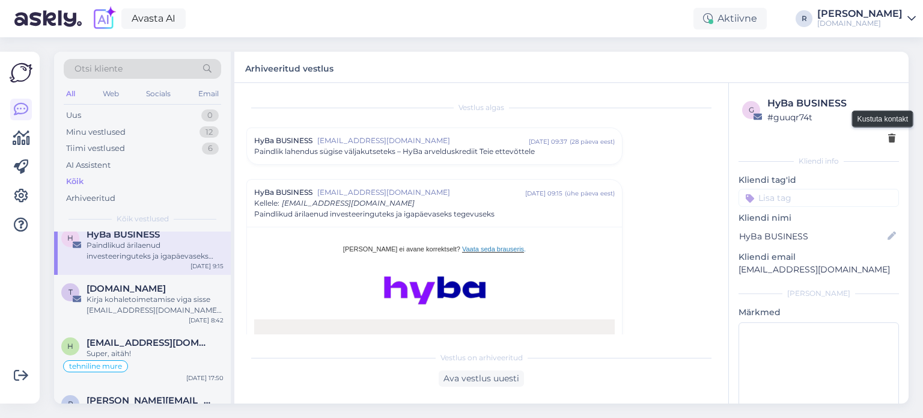
click at [888, 141] on icon at bounding box center [891, 139] width 7 height 8
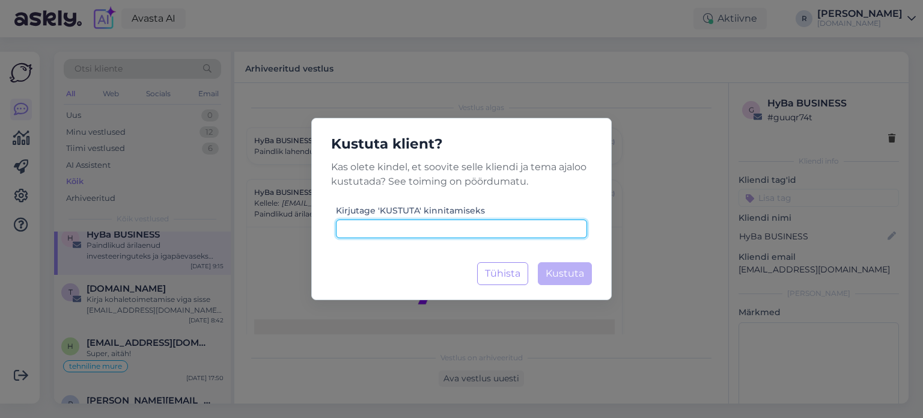
click at [375, 228] on input at bounding box center [461, 228] width 251 height 19
type input "kustuta"
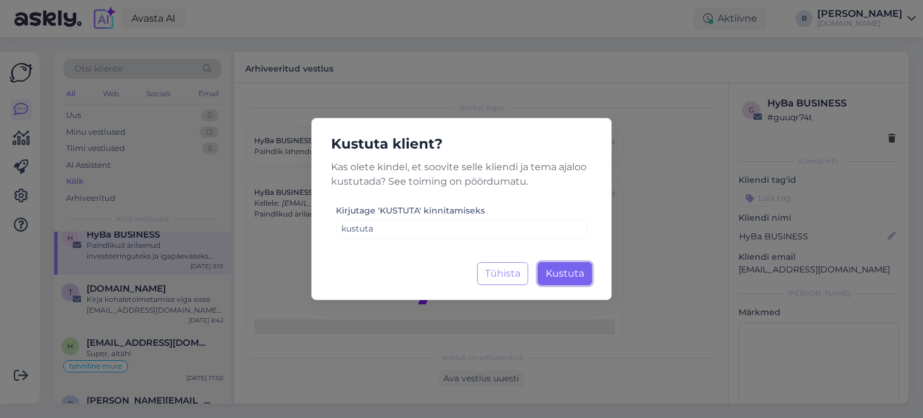
click at [566, 277] on span "Kustuta" at bounding box center [565, 273] width 38 height 11
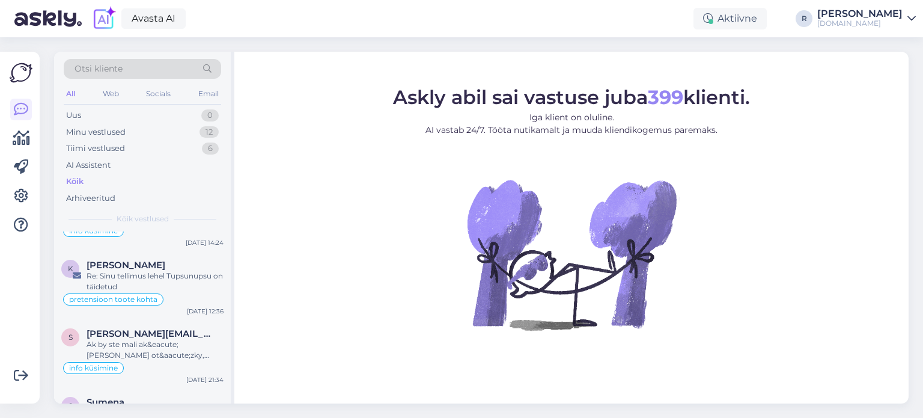
scroll to position [1322, 0]
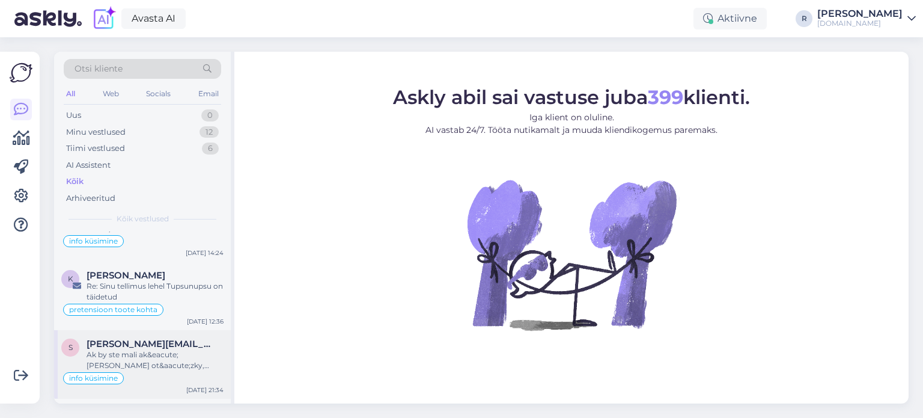
click at [130, 349] on span "[PERSON_NAME][EMAIL_ADDRESS][DOMAIN_NAME]" at bounding box center [149, 343] width 125 height 11
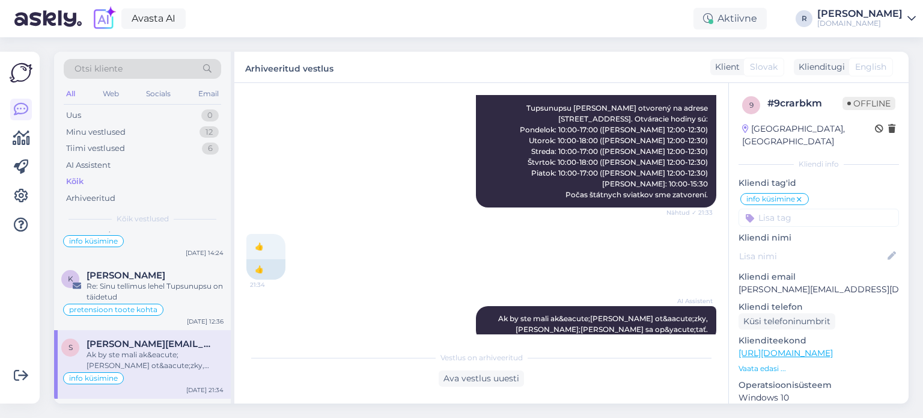
scroll to position [178, 0]
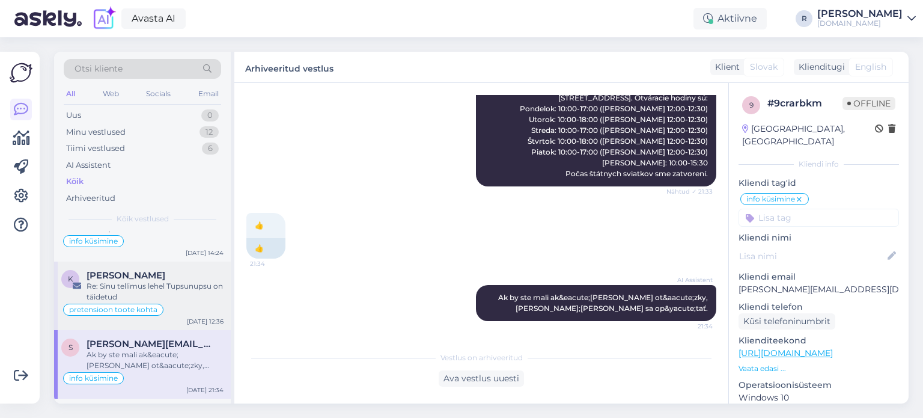
click at [157, 290] on div "Re: Sinu tellimus lehel Tupsunupsu on täidetud" at bounding box center [155, 292] width 137 height 22
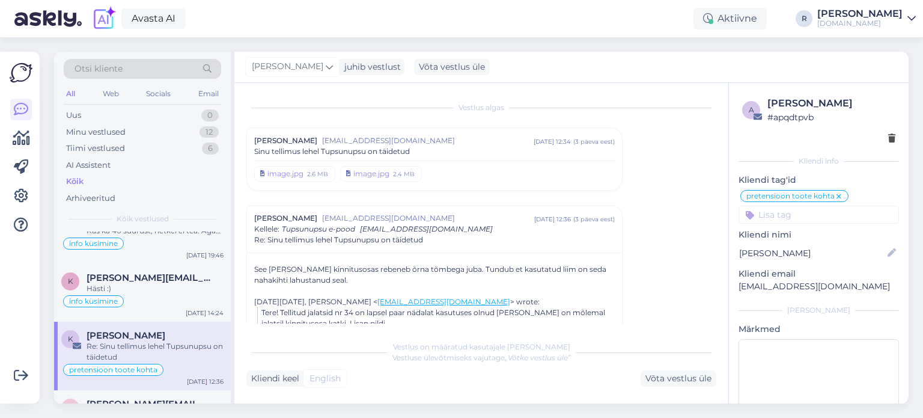
scroll to position [1262, 0]
click at [151, 302] on div "info küsimine" at bounding box center [142, 301] width 162 height 14
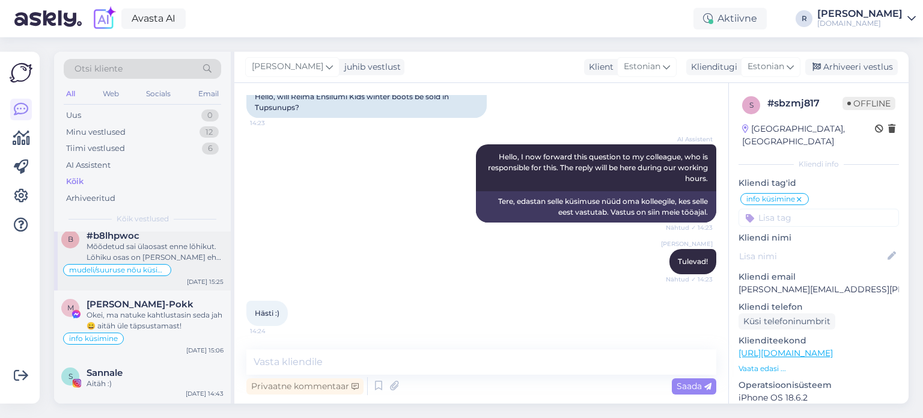
scroll to position [60, 0]
